Goal: Information Seeking & Learning: Learn about a topic

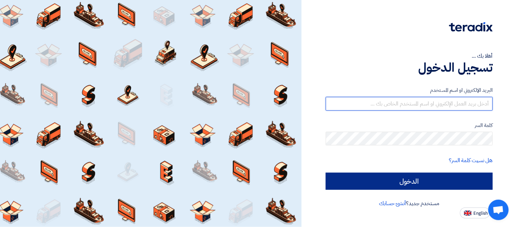
type input "[EMAIL_ADDRESS][DOMAIN_NAME]"
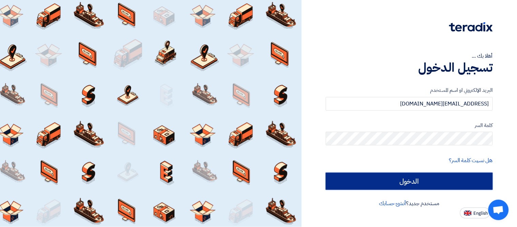
click at [430, 179] on input "الدخول" at bounding box center [409, 180] width 167 height 17
type input "Sign in"
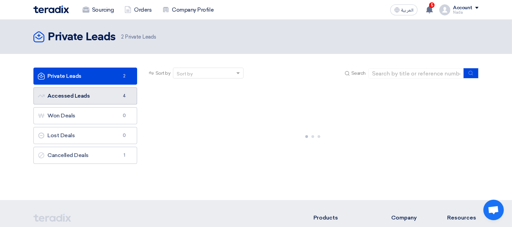
click at [100, 94] on link "Accessed Leads Accessed Leads 4" at bounding box center [85, 95] width 104 height 17
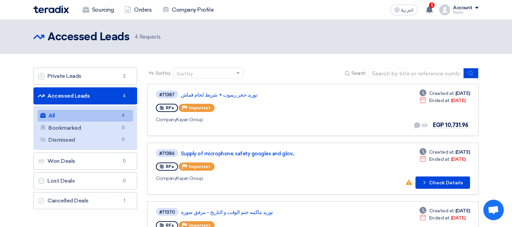
click at [106, 99] on link "Accessed Leads Accessed Leads 4" at bounding box center [85, 95] width 104 height 17
click at [100, 69] on link "Private Leads Private Leads 2" at bounding box center [85, 75] width 104 height 17
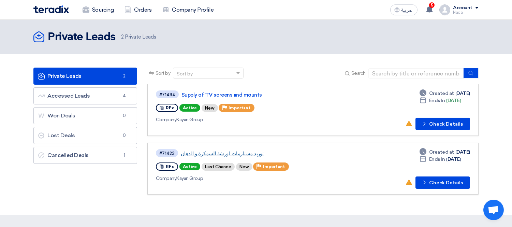
click at [292, 152] on link "توريد مستلزمات لورشة السمكرة و الدهان" at bounding box center [266, 153] width 170 height 6
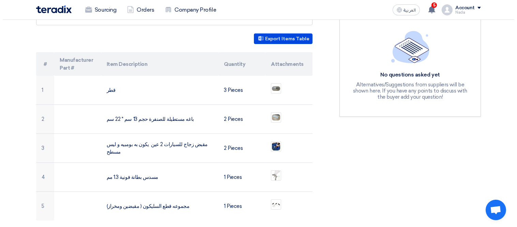
scroll to position [189, 0]
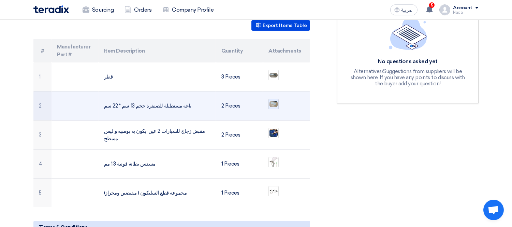
click at [273, 100] on img at bounding box center [274, 103] width 10 height 7
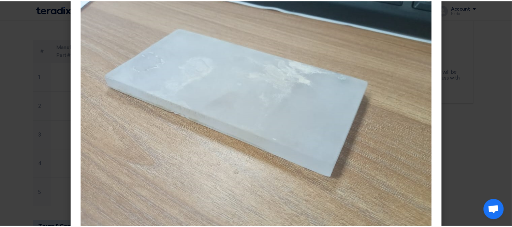
scroll to position [60, 0]
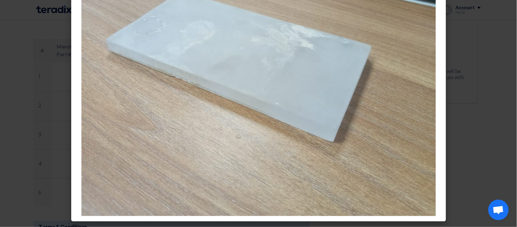
click at [478, 68] on modal-container at bounding box center [258, 113] width 517 height 227
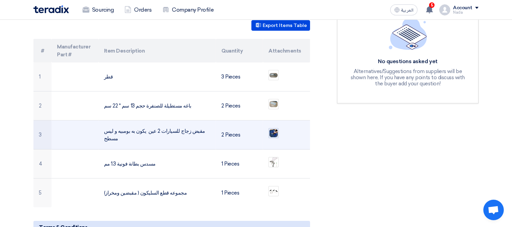
click at [273, 128] on img at bounding box center [274, 133] width 10 height 10
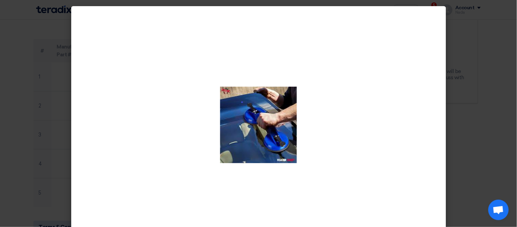
click at [474, 83] on modal-container at bounding box center [258, 113] width 517 height 227
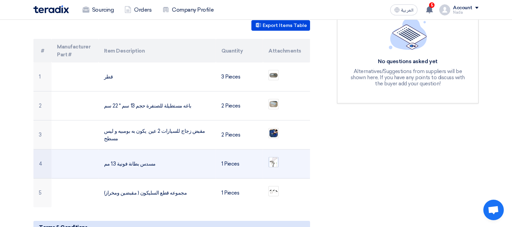
click at [268, 157] on div at bounding box center [273, 162] width 10 height 10
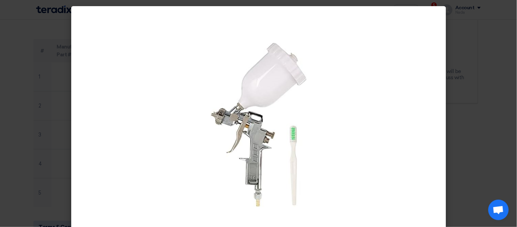
click at [478, 88] on modal-container at bounding box center [258, 113] width 517 height 227
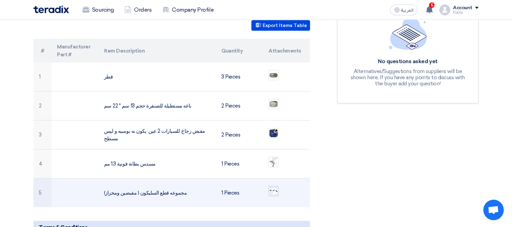
click at [274, 187] on img at bounding box center [274, 190] width 10 height 7
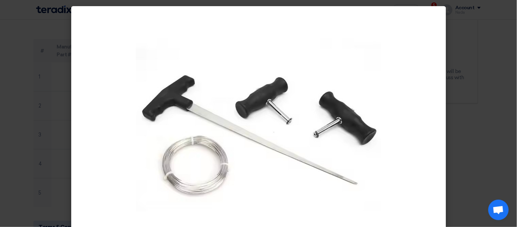
click at [482, 110] on modal-container at bounding box center [258, 113] width 517 height 227
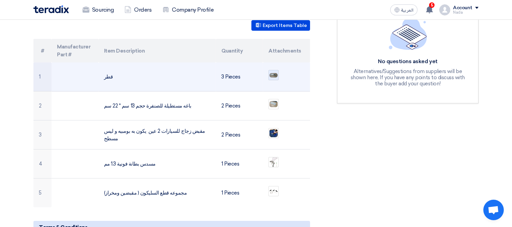
click at [268, 70] on div at bounding box center [273, 75] width 10 height 10
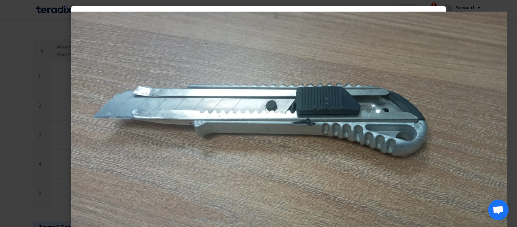
click at [29, 89] on modal-container at bounding box center [258, 113] width 517 height 227
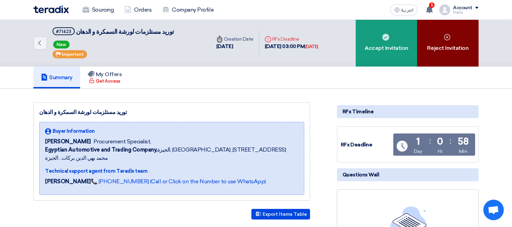
scroll to position [0, 0]
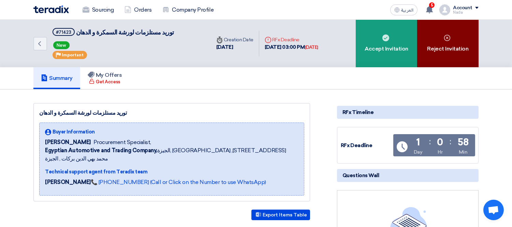
click at [438, 48] on div "Reject Invitation" at bounding box center [447, 43] width 61 height 47
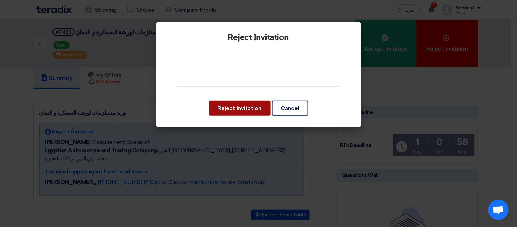
click at [233, 108] on button "Reject Invitation" at bounding box center [240, 108] width 62 height 15
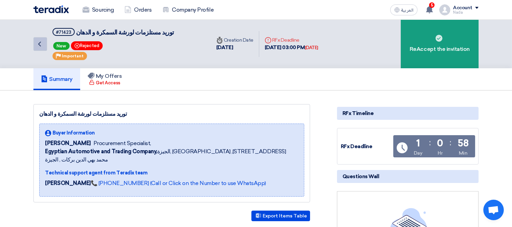
click at [41, 47] on icon "Back" at bounding box center [39, 44] width 8 height 8
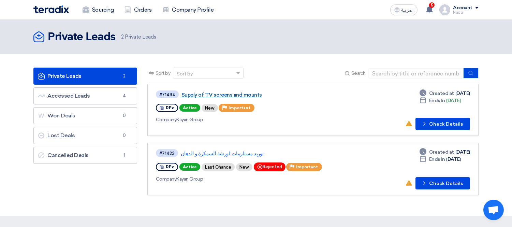
click at [239, 94] on link "Supply of TV screens and mounts" at bounding box center [266, 95] width 170 height 6
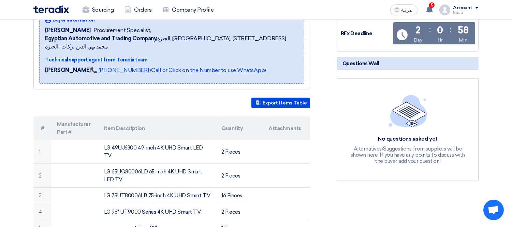
scroll to position [38, 0]
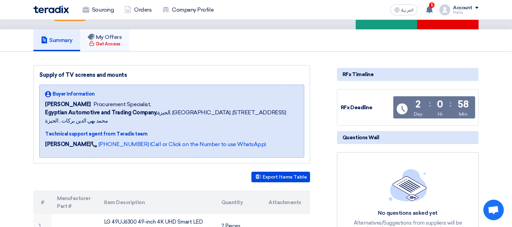
click at [105, 43] on div "Get Access" at bounding box center [104, 44] width 31 height 7
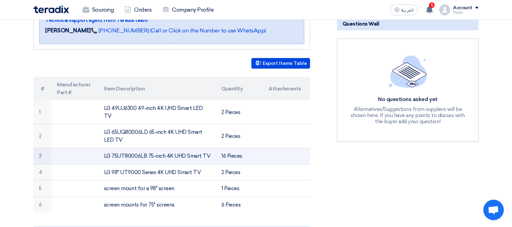
scroll to position [189, 0]
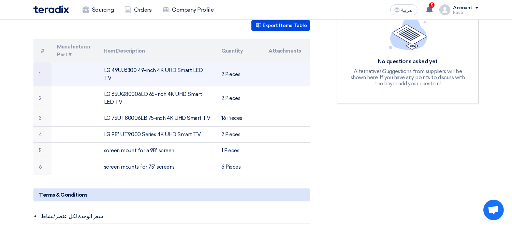
drag, startPoint x: 104, startPoint y: 61, endPoint x: 210, endPoint y: 62, distance: 105.7
click at [210, 62] on td "LG 49UJ6300 49-inch 4K UHD Smart LED TV" at bounding box center [157, 74] width 118 height 24
copy td "LG 49UJ6300 49-inch 4K UHD Smart LED TV"
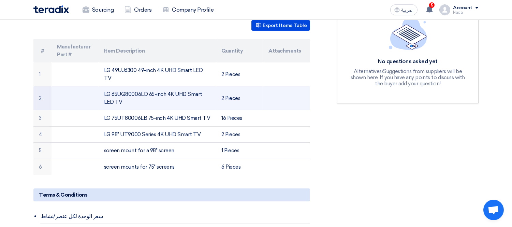
drag, startPoint x: 105, startPoint y: 76, endPoint x: 154, endPoint y: 87, distance: 50.2
click at [154, 87] on td "LG 65UQ80006LD 65-inch 4K UHD Smart LED TV" at bounding box center [157, 98] width 118 height 24
click at [104, 86] on td "LG 65UQ80006LD 65-inch 4K UHD Smart LED TV" at bounding box center [157, 98] width 118 height 24
drag, startPoint x: 104, startPoint y: 77, endPoint x: 124, endPoint y: 86, distance: 22.5
click at [124, 86] on td "LG 65UQ80006LD 65-inch 4K UHD Smart LED TV" at bounding box center [157, 98] width 118 height 24
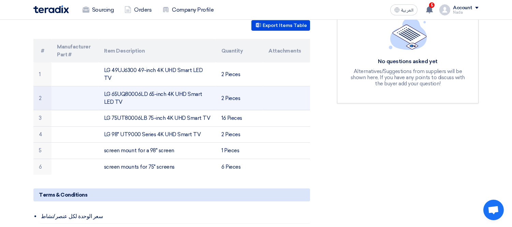
copy td "LG 65UQ80006LD 65-inch 4K UHD Smart LED TV"
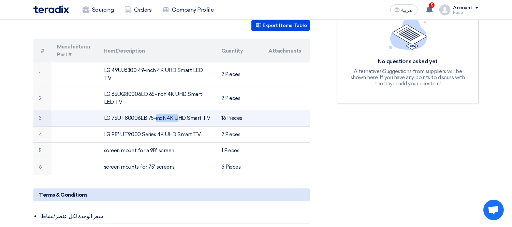
click at [132, 110] on td "LG 75UT80006LB 75-inch 4K UHD Smart TV" at bounding box center [157, 118] width 118 height 16
copy td "LG 75UT80006LB 75-inch 4K UHD Smart TV"
drag, startPoint x: 104, startPoint y: 101, endPoint x: 207, endPoint y: 98, distance: 103.3
click at [207, 110] on td "LG 75UT80006LB 75-inch 4K UHD Smart TV" at bounding box center [157, 118] width 118 height 16
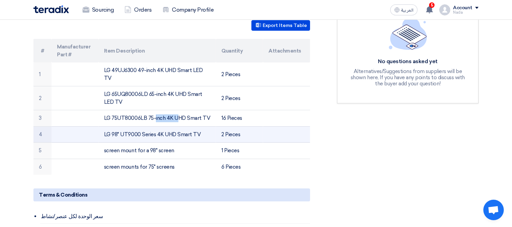
drag, startPoint x: 104, startPoint y: 118, endPoint x: 196, endPoint y: 118, distance: 92.7
click at [196, 126] on td "LG 98" UT9000 Series 4K UHD Smart TV" at bounding box center [157, 134] width 118 height 16
copy td "LG 98" UT9000 Series 4K UHD Smart TV"
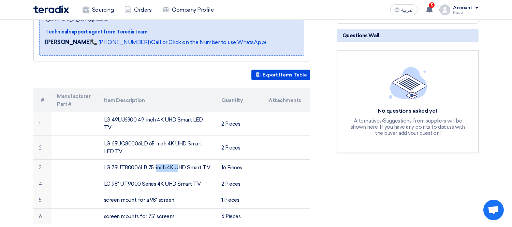
scroll to position [187, 0]
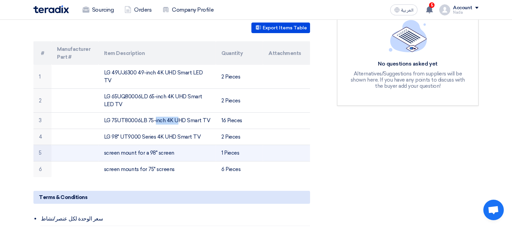
drag, startPoint x: 106, startPoint y: 136, endPoint x: 194, endPoint y: 137, distance: 88.6
click at [194, 145] on td "screen mount for a 98" screen" at bounding box center [157, 153] width 118 height 16
copy td "screen mount for a 98" screen"
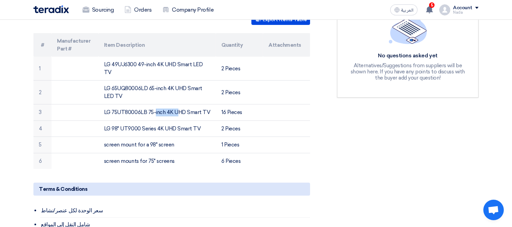
scroll to position [195, 0]
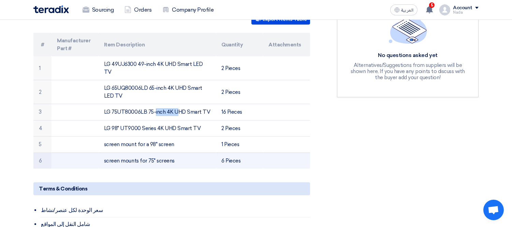
drag, startPoint x: 104, startPoint y: 144, endPoint x: 176, endPoint y: 142, distance: 71.6
click at [176, 152] on td "screen mounts for 75" screens" at bounding box center [157, 160] width 118 height 16
copy td "screen mounts for 75" screens"
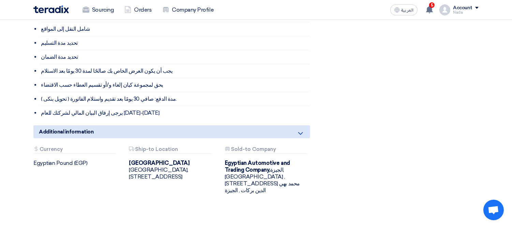
scroll to position [271, 0]
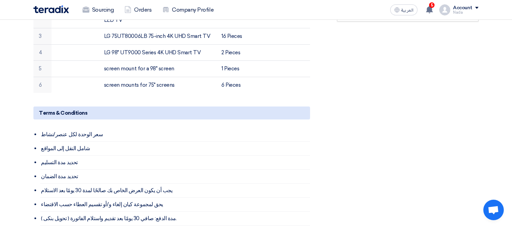
drag, startPoint x: 187, startPoint y: 107, endPoint x: 0, endPoint y: 105, distance: 187.5
click at [0, 105] on section "Supply of TV screens and mounts Buyer Information [PERSON_NAME] Procurement Spe…" at bounding box center [256, 90] width 512 height 544
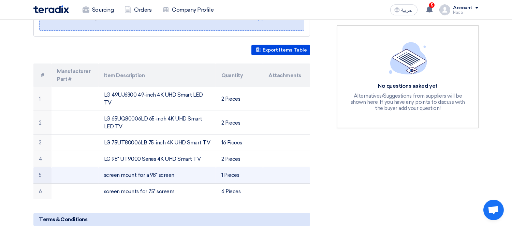
scroll to position [151, 0]
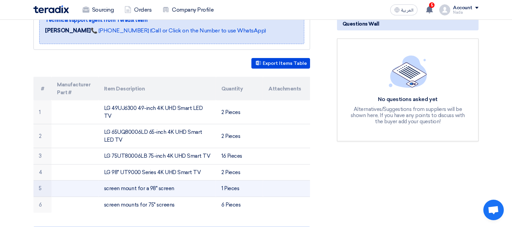
click at [135, 180] on td "screen mount for a 98" screen" at bounding box center [157, 188] width 118 height 16
